Goal: Navigation & Orientation: Find specific page/section

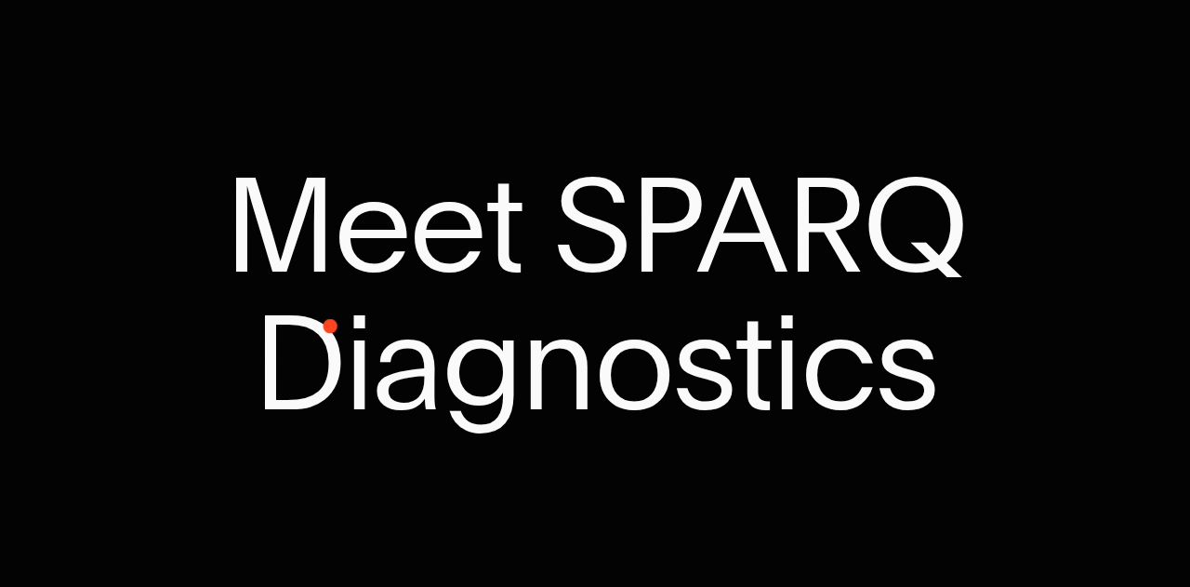
click at [330, 334] on span "Diagnostics" at bounding box center [595, 363] width 684 height 138
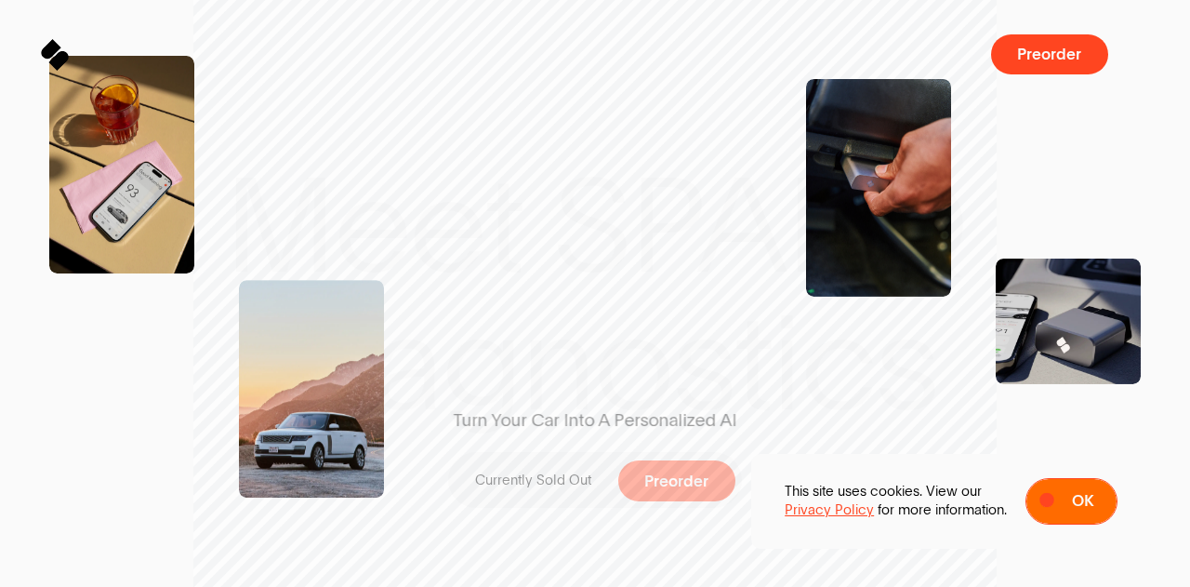
click at [1047, 499] on span at bounding box center [1047, 501] width 11 height 11
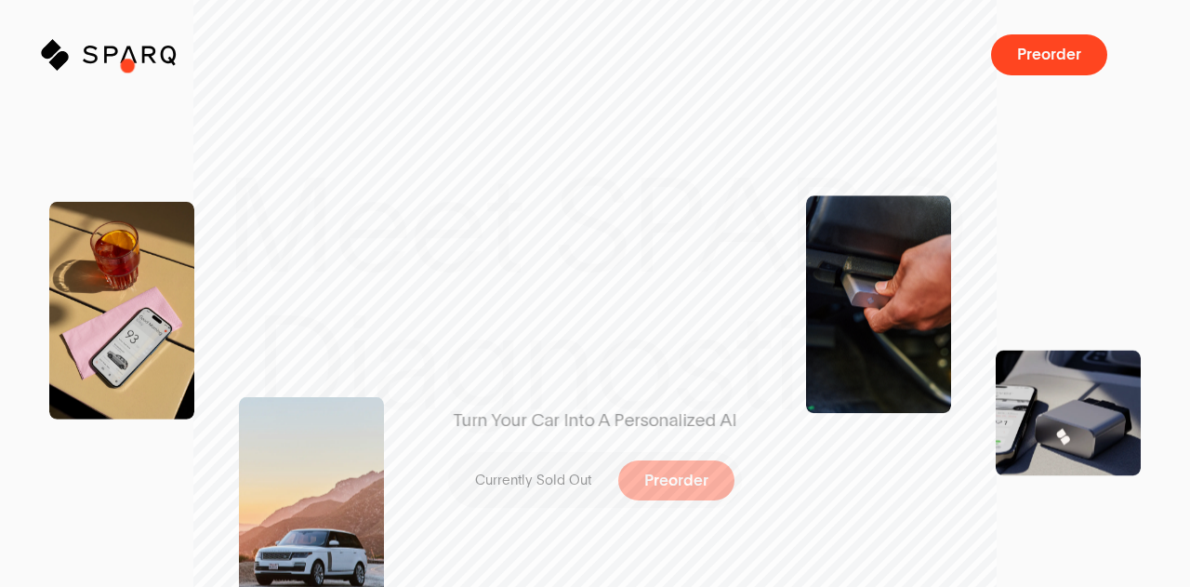
click at [128, 65] on icon "Sparq" at bounding box center [151, 54] width 137 height 31
click at [125, 59] on icon at bounding box center [129, 54] width 17 height 17
click at [58, 57] on div at bounding box center [54, 54] width 33 height 33
click at [648, 496] on span at bounding box center [676, 480] width 117 height 40
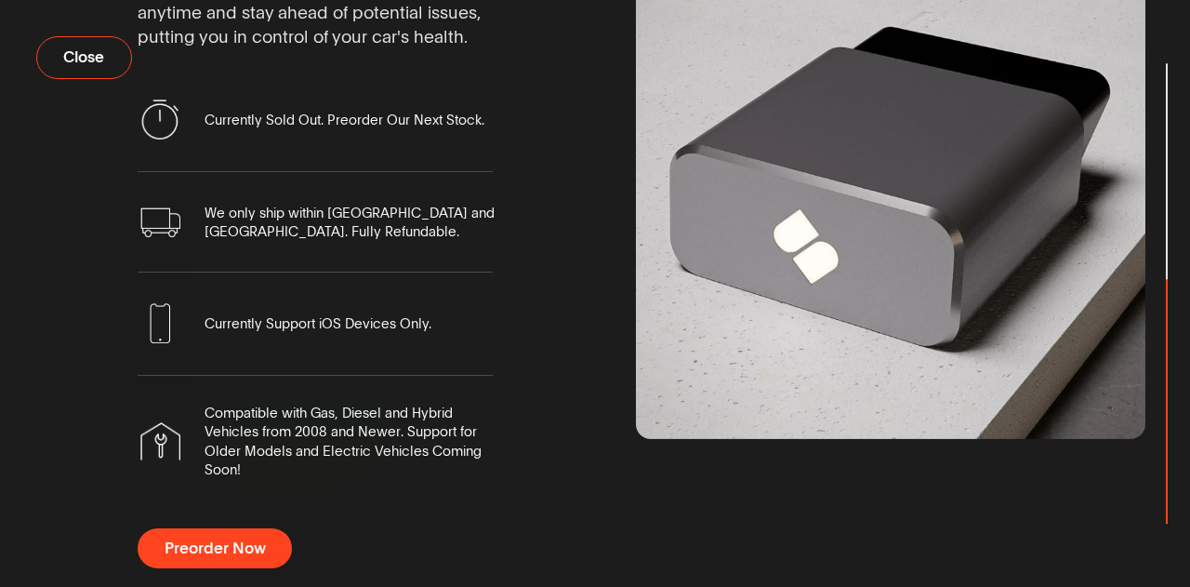
scroll to position [279, 0]
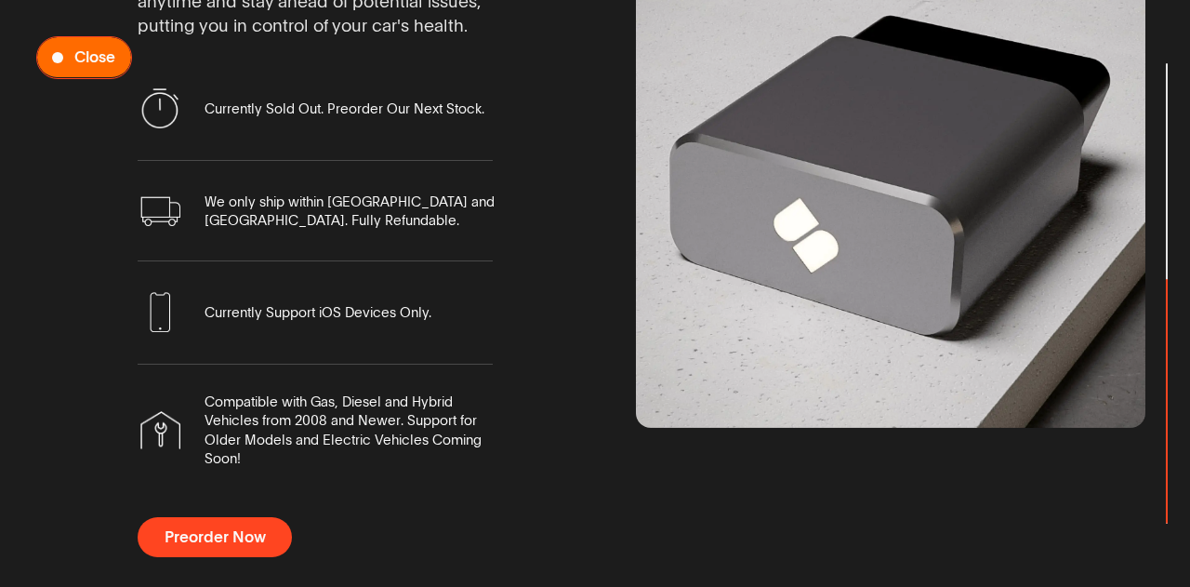
click at [68, 46] on span "Preorder Now" at bounding box center [84, 57] width 94 height 40
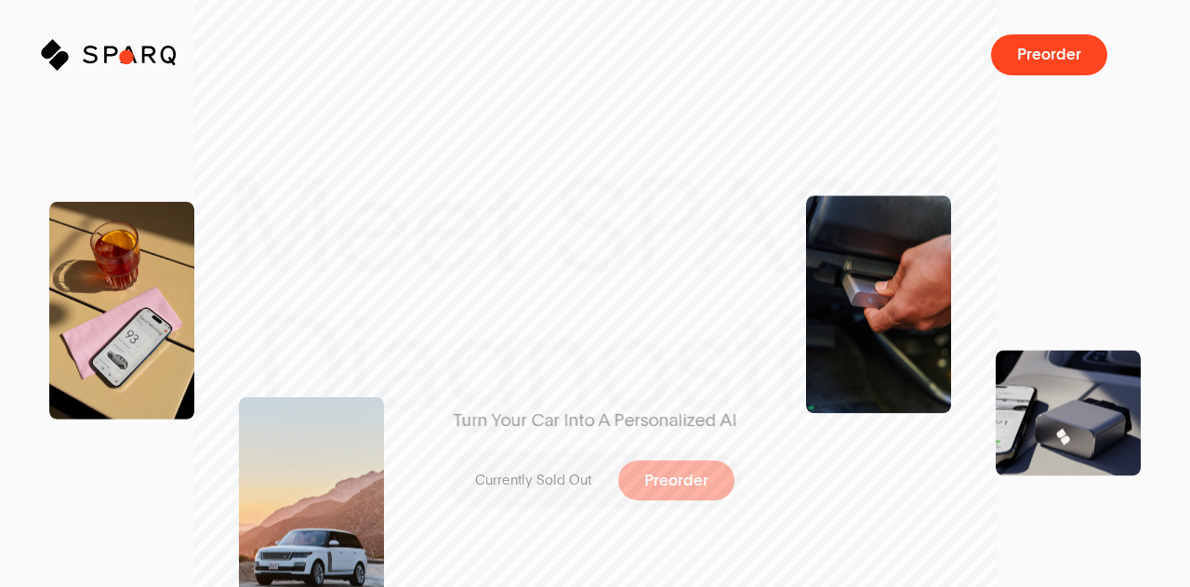
click at [126, 57] on icon "Sparq" at bounding box center [151, 54] width 137 height 31
click at [863, 274] on img at bounding box center [878, 305] width 145 height 218
